Goal: Information Seeking & Learning: Check status

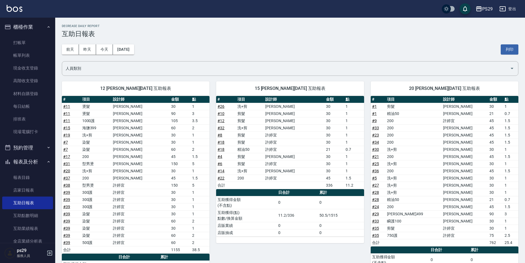
scroll to position [51, 0]
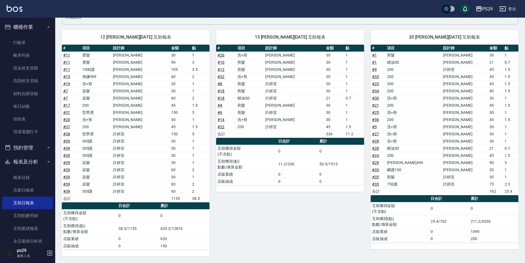
click at [12, 8] on img at bounding box center [15, 8] width 16 height 7
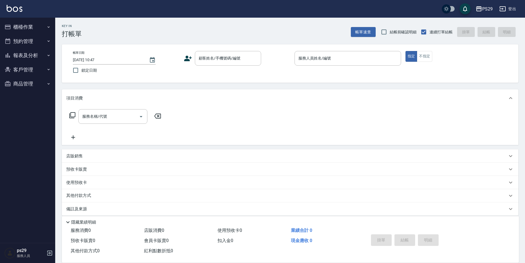
click at [20, 6] on img at bounding box center [15, 8] width 16 height 7
click at [12, 9] on img at bounding box center [15, 8] width 16 height 7
click at [19, 9] on img at bounding box center [15, 8] width 16 height 7
click at [11, 9] on img at bounding box center [15, 8] width 16 height 7
click at [20, 10] on img at bounding box center [15, 8] width 16 height 7
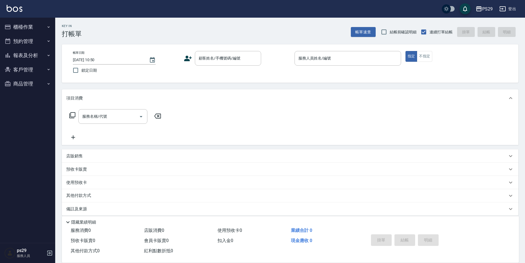
click at [23, 6] on div "PS29 登出" at bounding box center [262, 9] width 525 height 18
click at [21, 8] on img at bounding box center [15, 8] width 16 height 7
click at [14, 10] on img at bounding box center [15, 8] width 16 height 7
click at [47, 58] on button "報表及分析" at bounding box center [27, 55] width 51 height 14
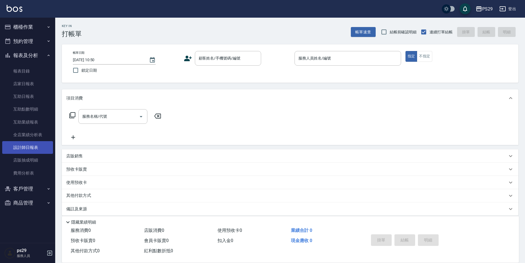
click at [33, 152] on link "設計師日報表" at bounding box center [27, 147] width 51 height 13
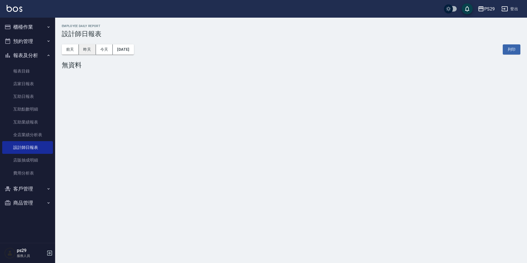
click at [90, 52] on button "昨天" at bounding box center [87, 49] width 17 height 10
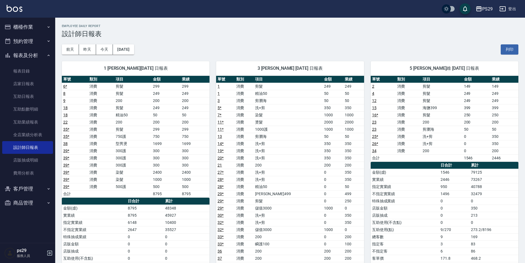
click at [21, 9] on img at bounding box center [15, 8] width 16 height 7
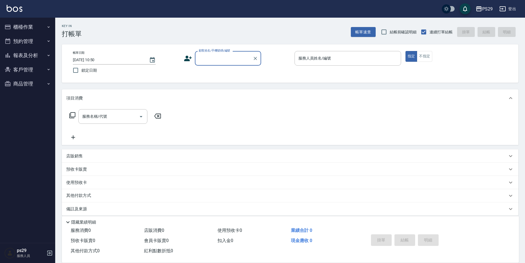
click at [15, 9] on img at bounding box center [15, 8] width 16 height 7
click at [41, 52] on button "報表及分析" at bounding box center [27, 55] width 51 height 14
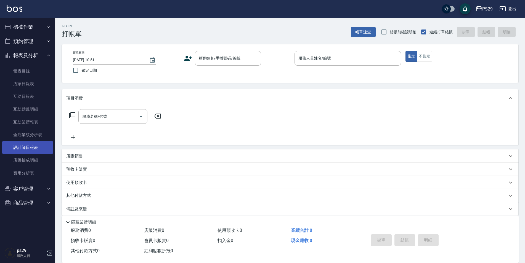
click at [31, 151] on link "設計師日報表" at bounding box center [27, 147] width 51 height 13
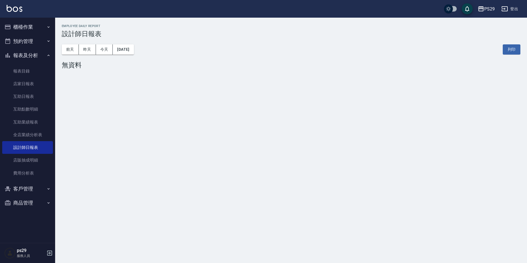
click at [18, 10] on img at bounding box center [15, 8] width 16 height 7
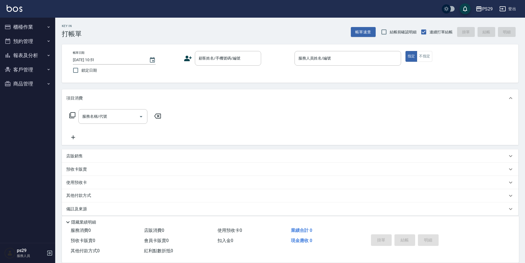
click at [21, 9] on img at bounding box center [15, 8] width 16 height 7
click at [21, 7] on img at bounding box center [15, 8] width 16 height 7
click at [17, 6] on img at bounding box center [15, 8] width 16 height 7
click at [12, 1] on div "PS29 登出" at bounding box center [262, 9] width 525 height 18
click at [13, 6] on img at bounding box center [15, 8] width 16 height 7
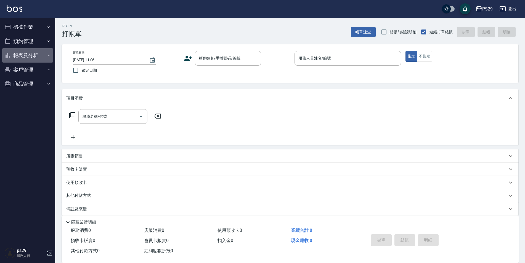
click at [43, 57] on button "報表及分析" at bounding box center [27, 55] width 51 height 14
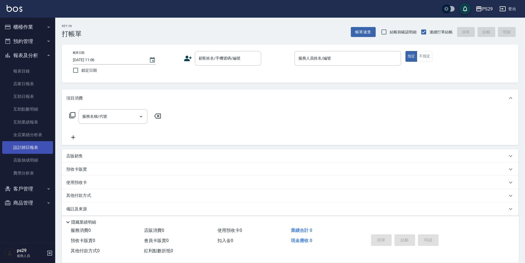
click at [37, 150] on link "設計師日報表" at bounding box center [27, 147] width 51 height 13
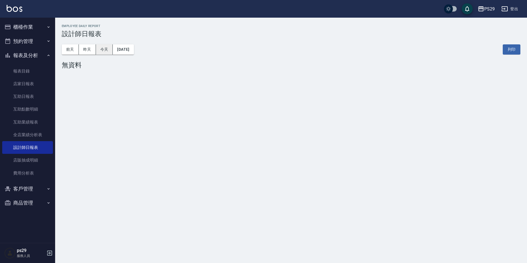
click at [98, 45] on button "今天" at bounding box center [104, 49] width 17 height 10
click at [82, 50] on button "昨天" at bounding box center [87, 49] width 17 height 10
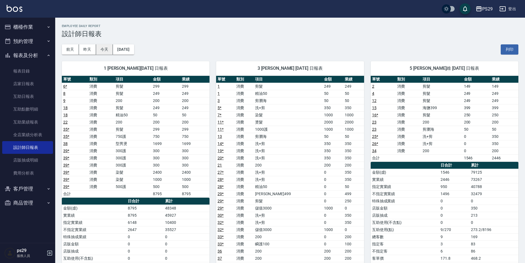
click at [100, 50] on button "今天" at bounding box center [104, 49] width 17 height 10
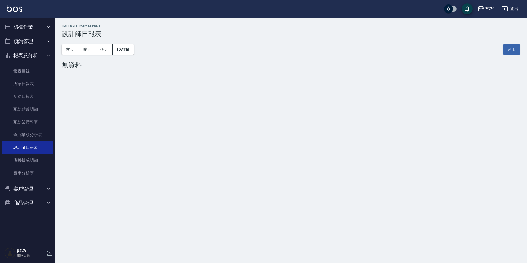
click at [19, 8] on img at bounding box center [15, 8] width 16 height 7
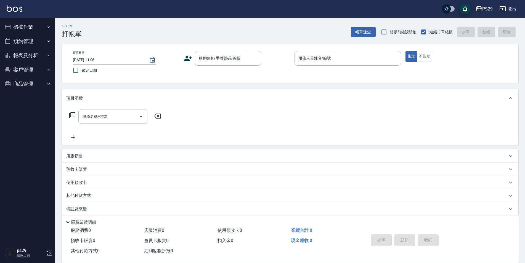
click at [16, 8] on img at bounding box center [15, 8] width 16 height 7
click at [8, 54] on icon "button" at bounding box center [8, 55] width 4 height 4
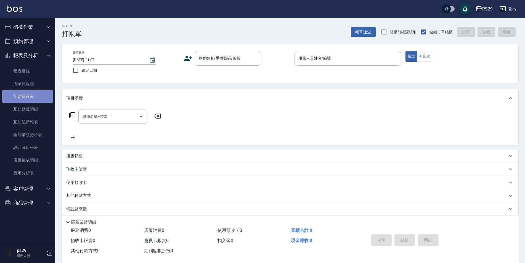
click at [41, 100] on link "互助日報表" at bounding box center [27, 96] width 51 height 13
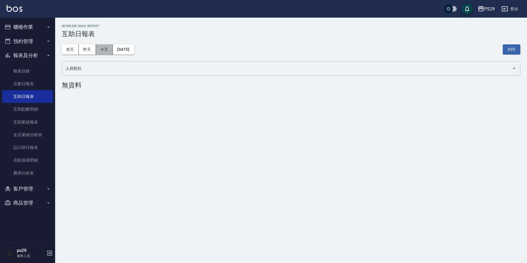
click at [103, 50] on button "今天" at bounding box center [104, 49] width 17 height 10
drag, startPoint x: 90, startPoint y: 50, endPoint x: 110, endPoint y: 61, distance: 22.4
click at [90, 50] on button "昨天" at bounding box center [87, 49] width 17 height 10
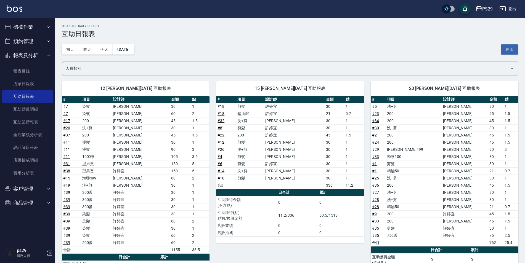
scroll to position [51, 0]
